Goal: Task Accomplishment & Management: Complete application form

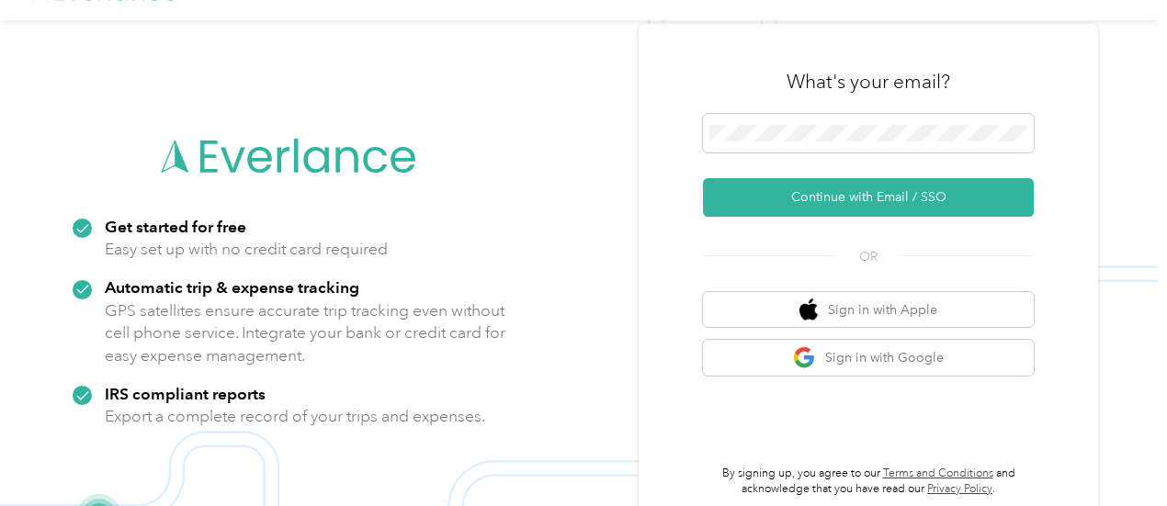
scroll to position [59, 0]
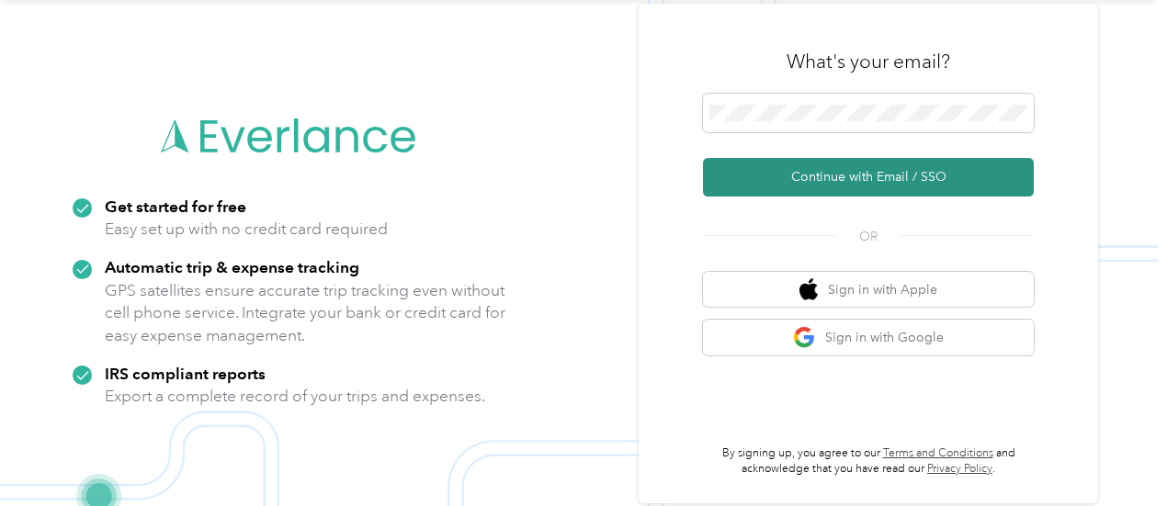
click at [853, 177] on button "Continue with Email / SSO" at bounding box center [868, 177] width 331 height 39
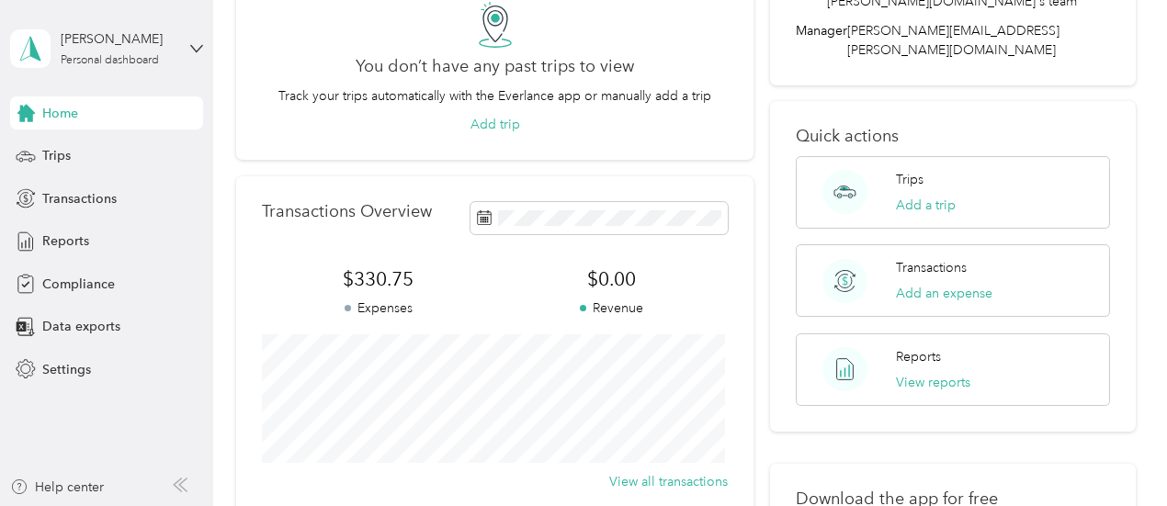
scroll to position [276, 0]
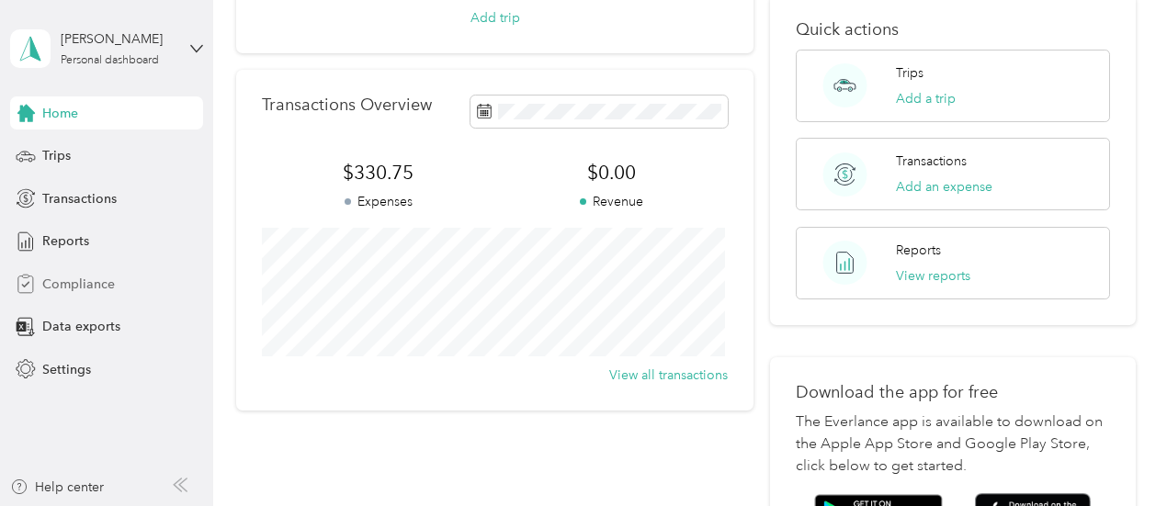
click at [66, 282] on span "Compliance" at bounding box center [78, 284] width 73 height 19
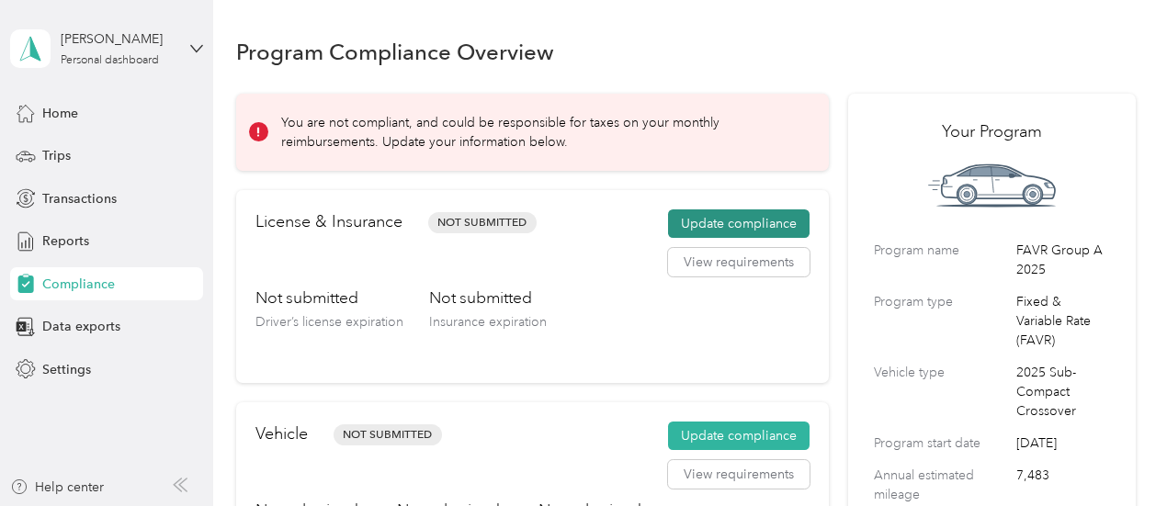
click at [722, 219] on button "Update compliance" at bounding box center [738, 223] width 141 height 29
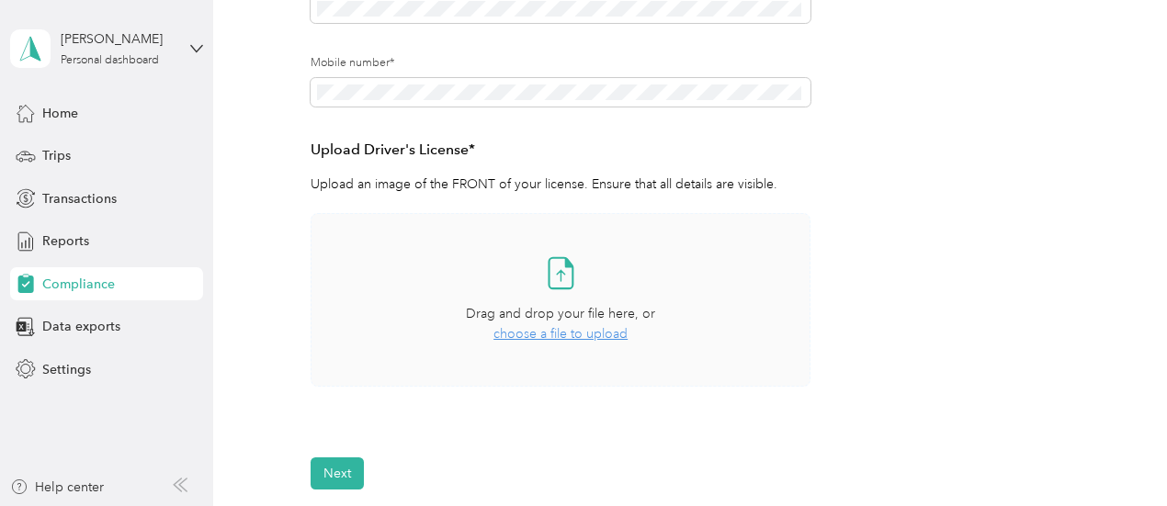
scroll to position [459, 0]
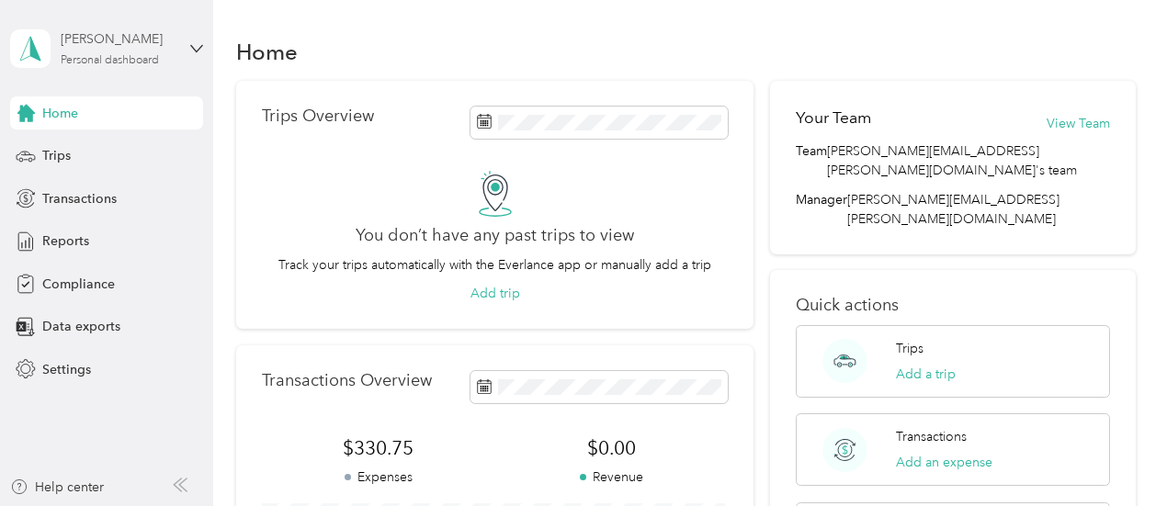
click at [128, 45] on div "[PERSON_NAME]" at bounding box center [118, 38] width 115 height 19
